Goal: Transaction & Acquisition: Purchase product/service

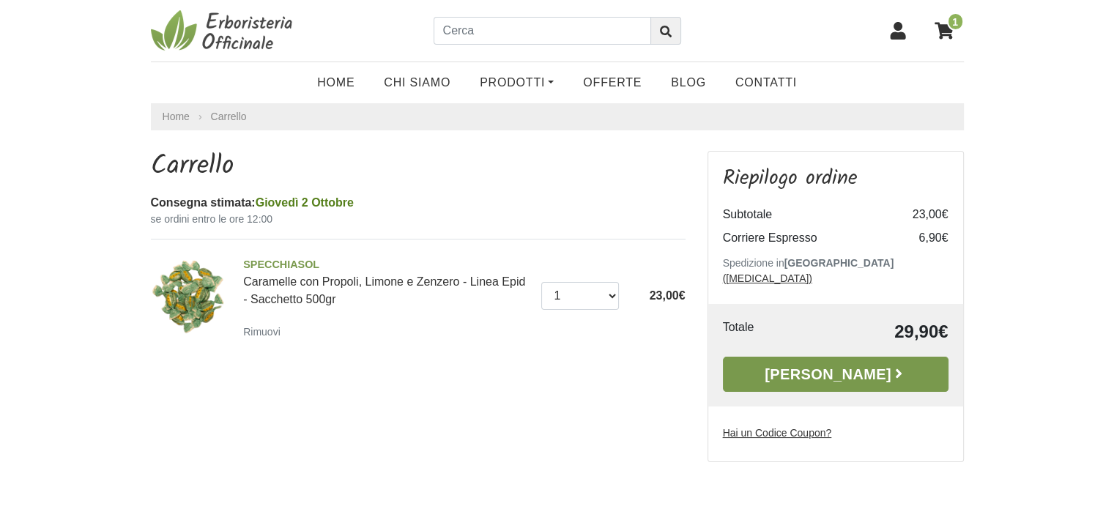
click at [850, 365] on link "Alla Cassa" at bounding box center [835, 374] width 225 height 35
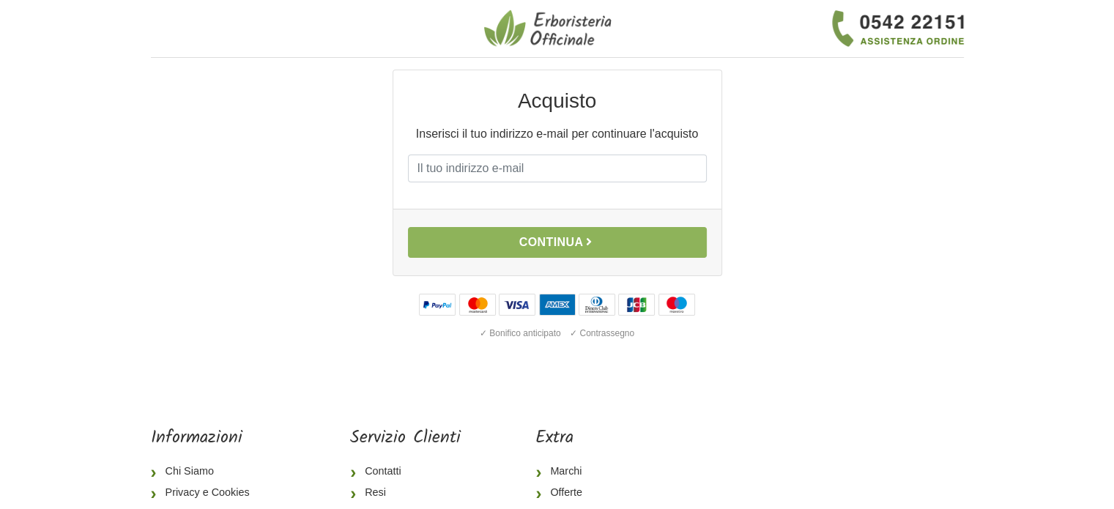
click at [850, 365] on div "Acquisto Inserisci il tuo indirizzo e-mail per continuare l'acquisto E-mail Pas…" at bounding box center [557, 219] width 835 height 299
click at [668, 167] on input "E-mail" at bounding box center [557, 168] width 299 height 28
type input "s"
